Goal: Task Accomplishment & Management: Complete application form

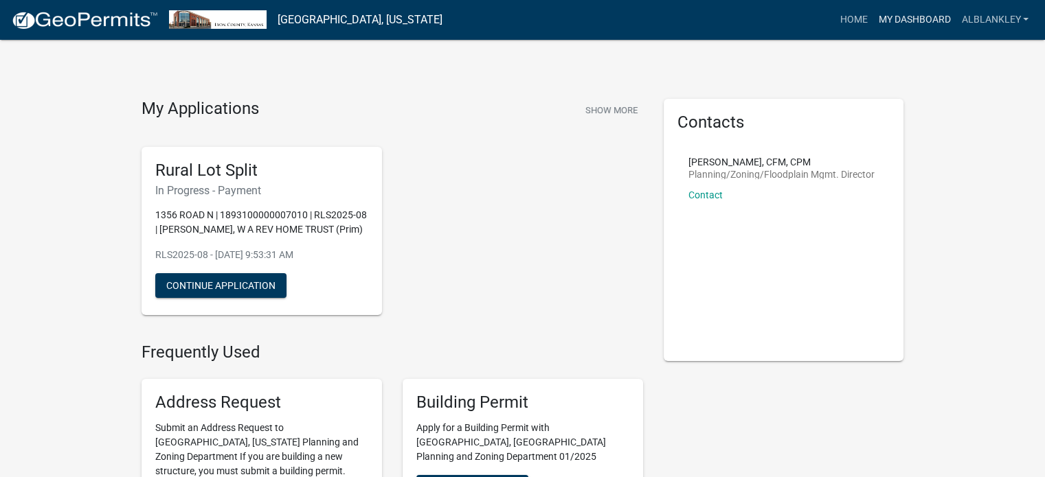
click at [925, 19] on link "My Dashboard" at bounding box center [913, 20] width 83 height 26
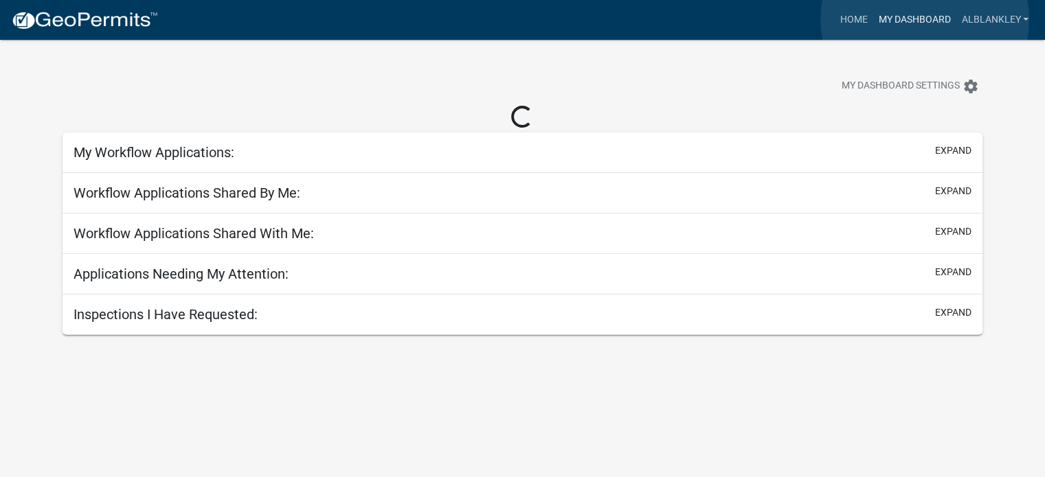
click at [925, 19] on link "My Dashboard" at bounding box center [913, 20] width 83 height 26
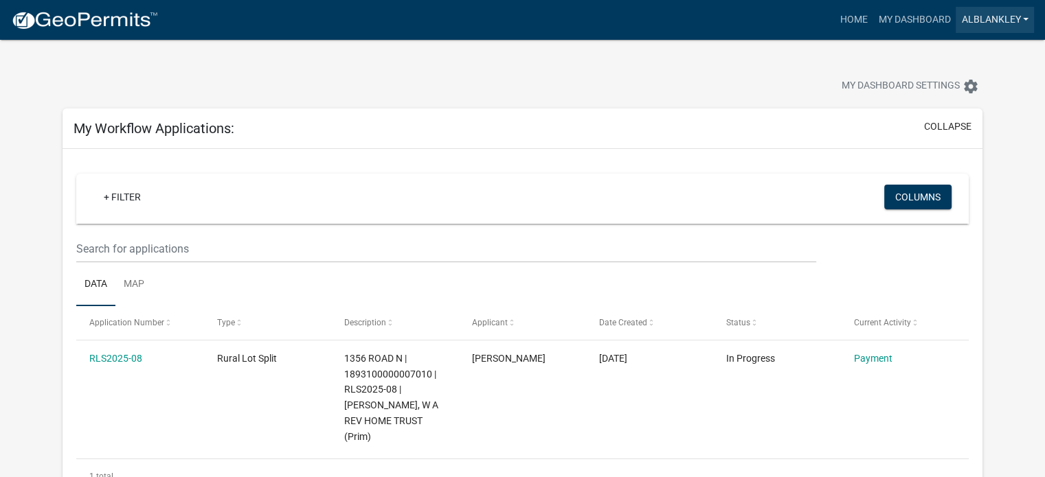
click at [1004, 21] on link "alblankley" at bounding box center [994, 20] width 78 height 26
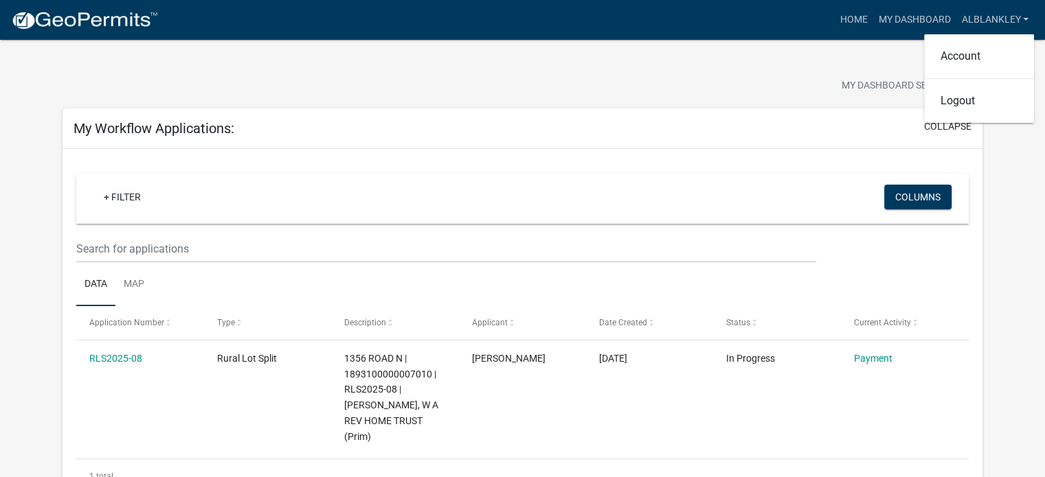
click at [615, 76] on div "My Dashboard Settings settings" at bounding box center [797, 88] width 392 height 30
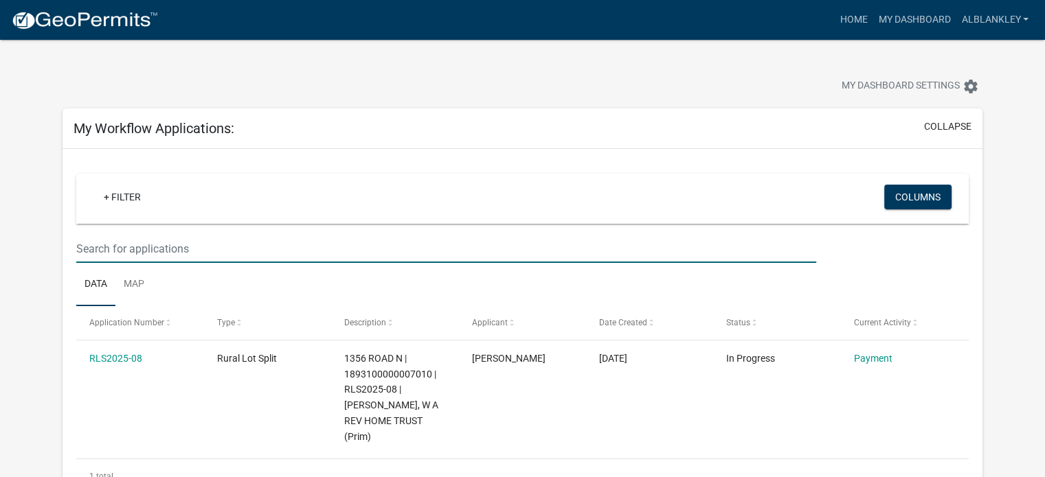
click at [573, 241] on input "text" at bounding box center [446, 249] width 740 height 28
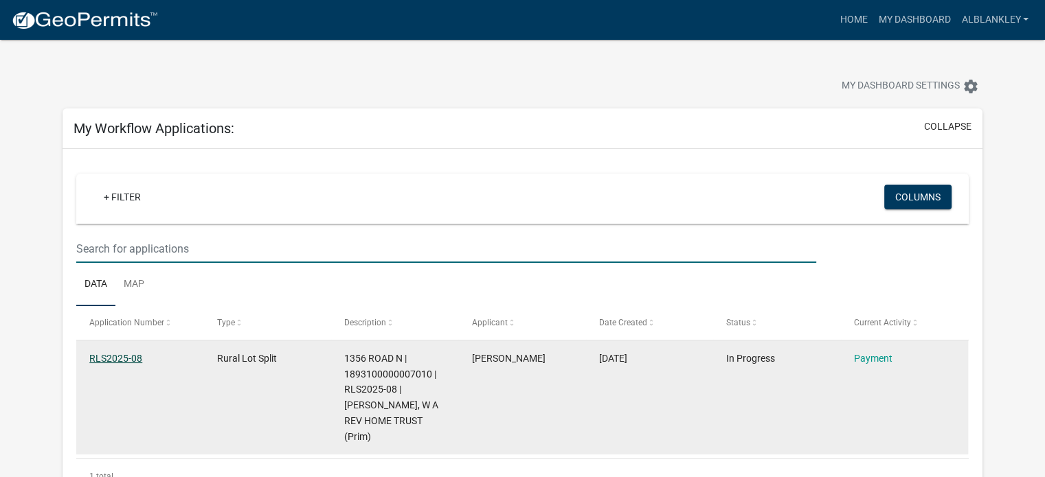
click at [115, 356] on link "RLS2025-08" at bounding box center [115, 358] width 53 height 11
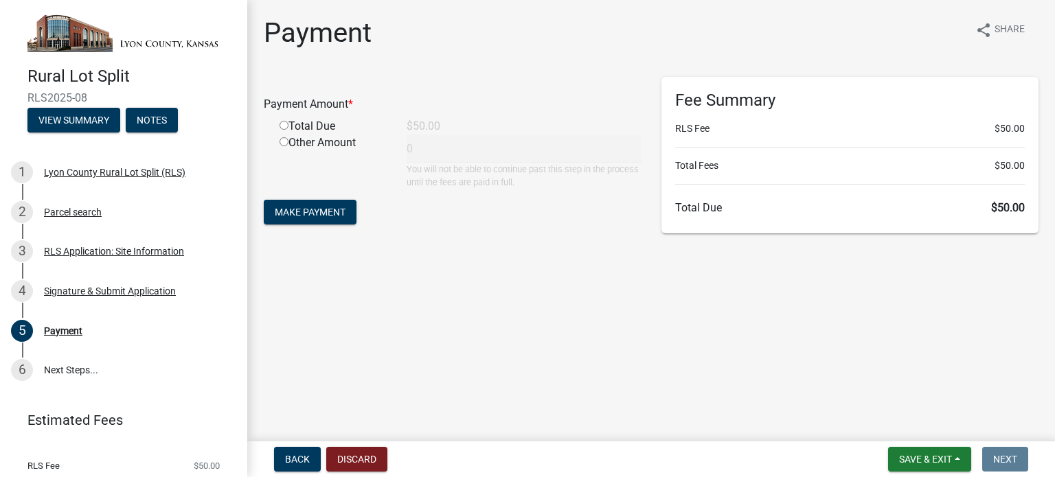
click at [285, 124] on input "radio" at bounding box center [284, 125] width 9 height 9
radio input "true"
type input "50"
click at [311, 209] on span "Make Payment" at bounding box center [310, 212] width 71 height 11
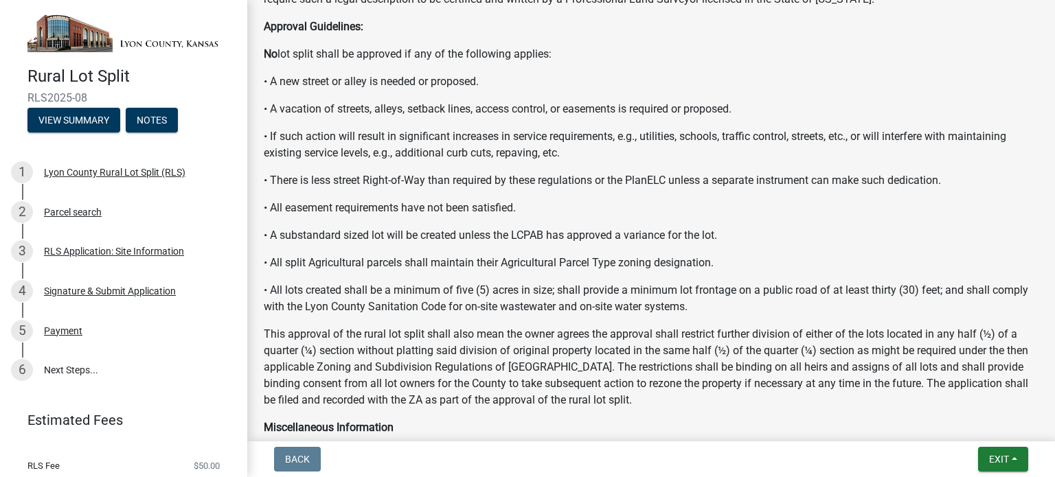
scroll to position [262, 0]
click at [831, 414] on div "Application Procedure: Provide a digital copy of a scale drawing of all the lot…" at bounding box center [651, 228] width 775 height 653
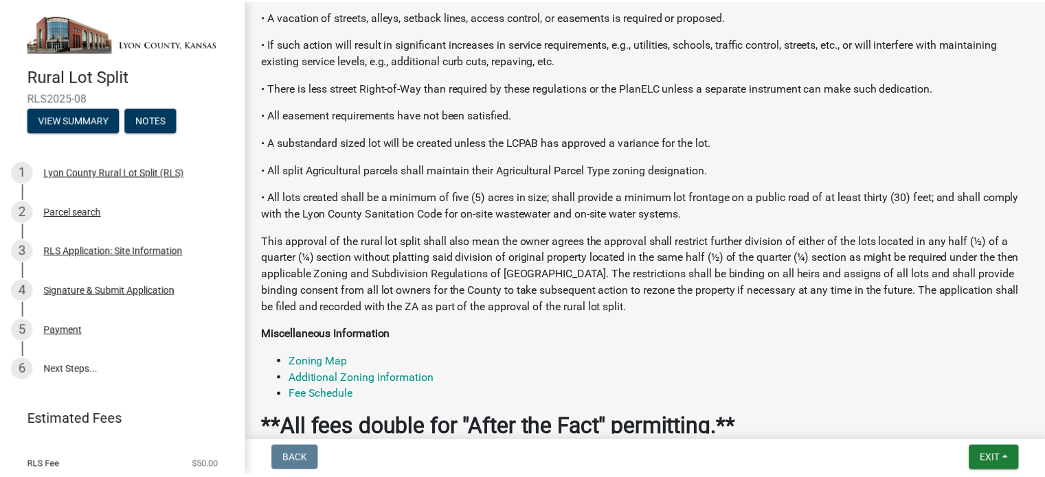
scroll to position [462, 0]
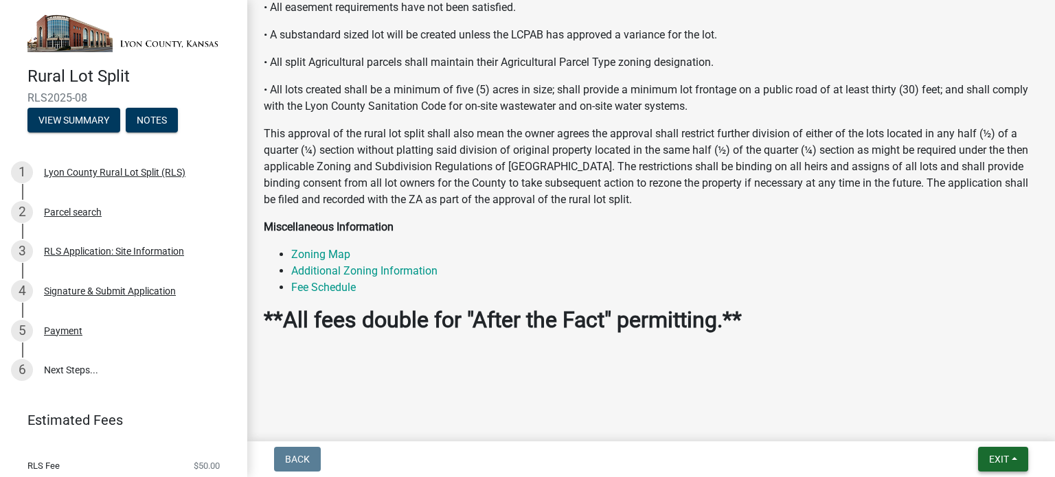
click at [1004, 460] on span "Exit" at bounding box center [999, 459] width 20 height 11
click at [951, 429] on button "Save & Exit" at bounding box center [974, 423] width 110 height 33
